Goal: Task Accomplishment & Management: Manage account settings

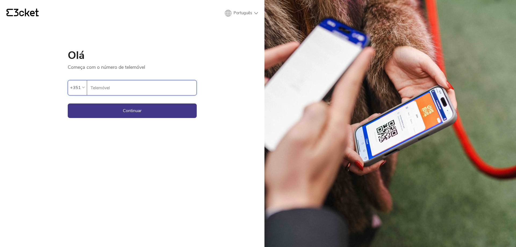
type input "913265742"
click at [152, 109] on button "Continuar" at bounding box center [132, 111] width 129 height 15
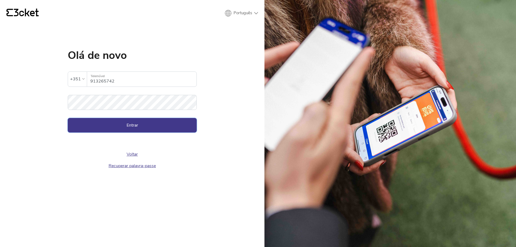
click at [166, 121] on button "Entrar" at bounding box center [132, 125] width 129 height 15
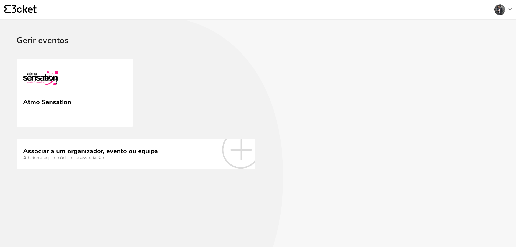
click at [43, 73] on img at bounding box center [40, 79] width 35 height 24
click at [44, 89] on img at bounding box center [40, 79] width 36 height 25
